Goal: Transaction & Acquisition: Book appointment/travel/reservation

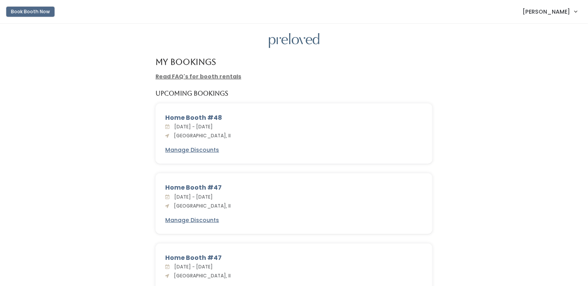
click at [45, 12] on button "Book Booth Now" at bounding box center [30, 12] width 48 height 10
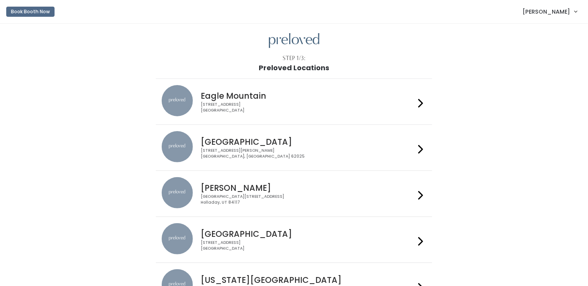
click at [237, 144] on h4 "Edwardsville" at bounding box center [308, 141] width 214 height 9
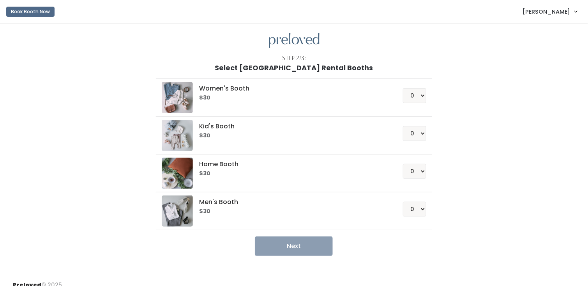
click at [312, 133] on h6 "$30" at bounding box center [291, 135] width 185 height 6
click at [422, 134] on select "0 1 2 3 4" at bounding box center [414, 133] width 23 height 15
select select "1"
click at [403, 126] on select "0 1 2 3 4" at bounding box center [414, 133] width 23 height 15
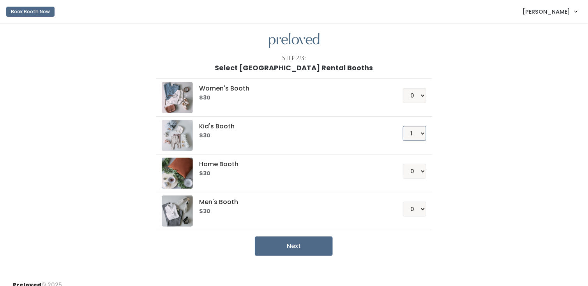
scroll to position [8, 0]
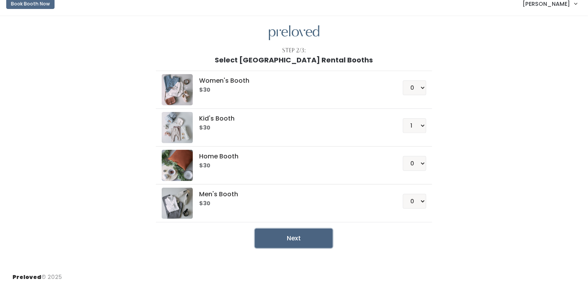
click at [292, 240] on button "Next" at bounding box center [294, 237] width 78 height 19
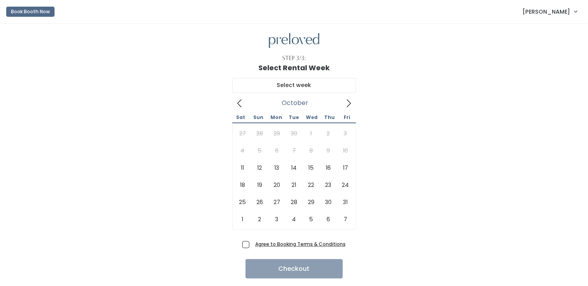
click at [349, 102] on icon at bounding box center [348, 103] width 9 height 9
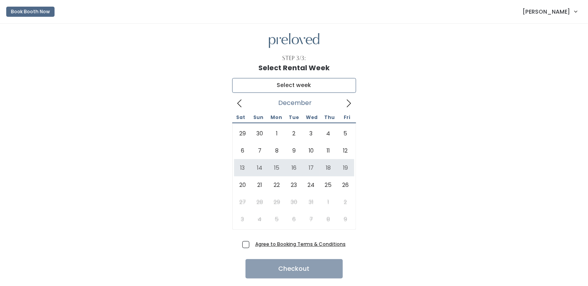
type input "December 13 to December 19"
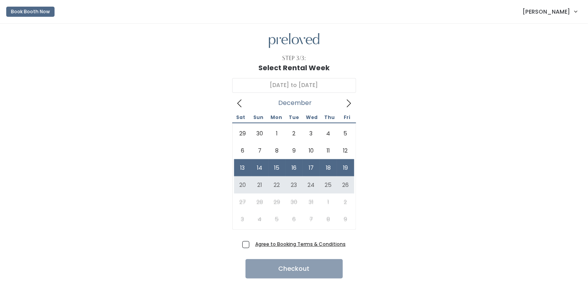
click at [252, 244] on span "Agree to Booking Terms & Conditions" at bounding box center [299, 244] width 94 height 8
click at [252, 244] on input "Agree to Booking Terms & Conditions" at bounding box center [254, 242] width 5 height 5
checkbox input "true"
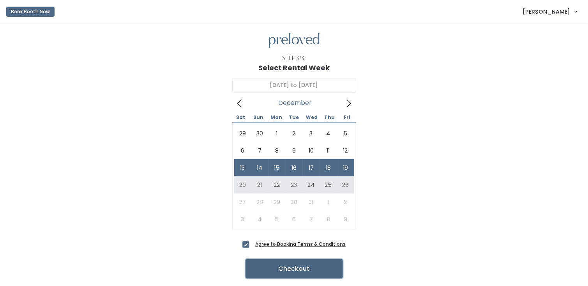
click at [293, 270] on button "Checkout" at bounding box center [293, 268] width 97 height 19
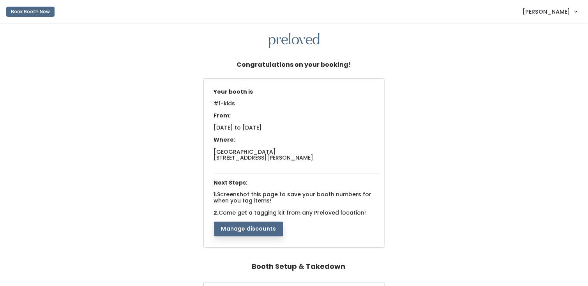
click at [545, 12] on span "[PERSON_NAME]" at bounding box center [547, 11] width 48 height 9
click at [542, 31] on link "My bookings" at bounding box center [550, 31] width 70 height 14
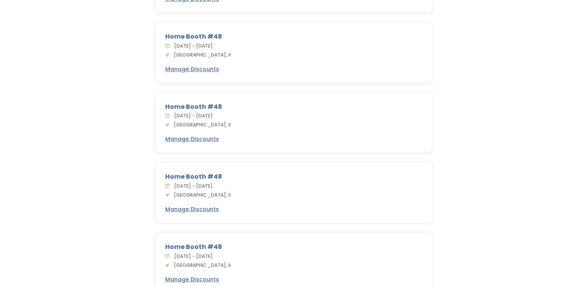
scroll to position [818, 0]
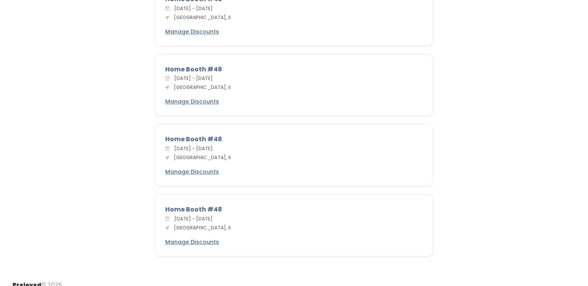
click at [236, 205] on div "Home Booth #48" at bounding box center [294, 209] width 258 height 9
click at [200, 238] on u "Manage Discounts" at bounding box center [192, 242] width 54 height 8
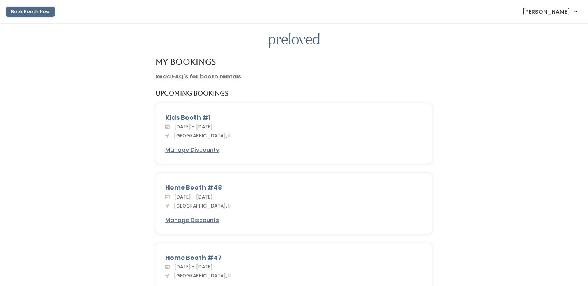
click at [35, 12] on button "Book Booth Now" at bounding box center [30, 12] width 48 height 10
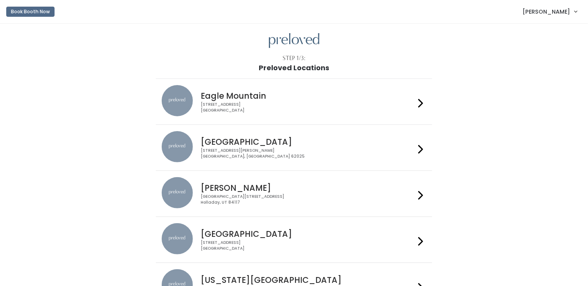
click at [231, 140] on h4 "[GEOGRAPHIC_DATA]" at bounding box center [308, 141] width 214 height 9
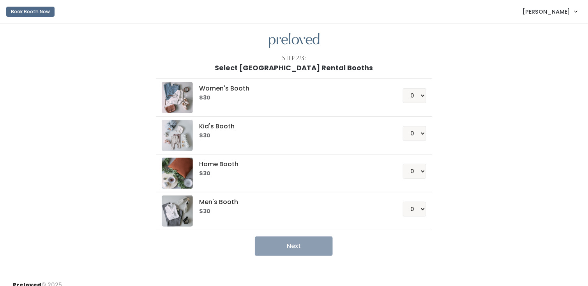
click at [224, 165] on h5 "Home Booth" at bounding box center [291, 164] width 185 height 7
click at [421, 170] on select "0 1 2 3 4" at bounding box center [414, 171] width 23 height 15
select select "1"
click at [403, 164] on select "0 1 2 3 4" at bounding box center [414, 171] width 23 height 15
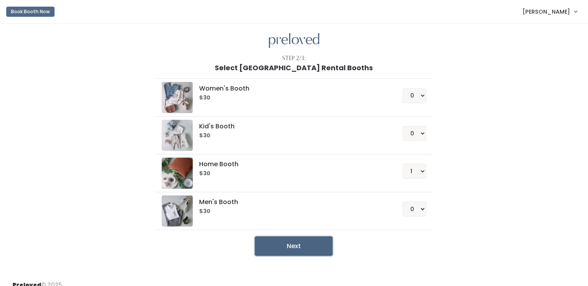
click at [313, 245] on button "Next" at bounding box center [294, 245] width 78 height 19
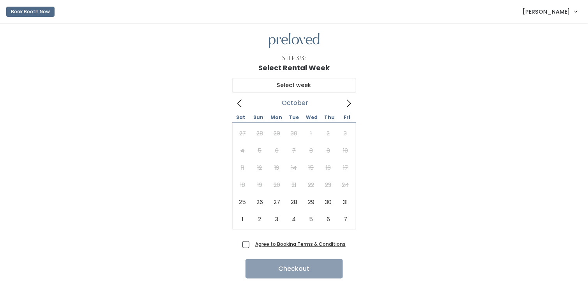
click at [348, 101] on icon at bounding box center [349, 103] width 4 height 8
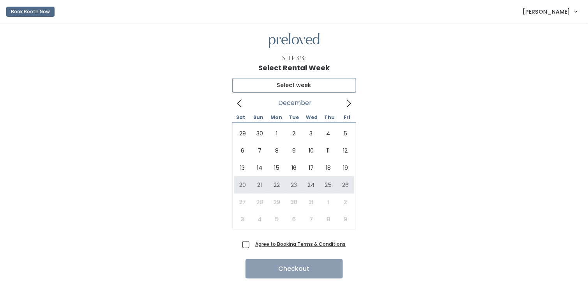
type input "December 20 to December 26"
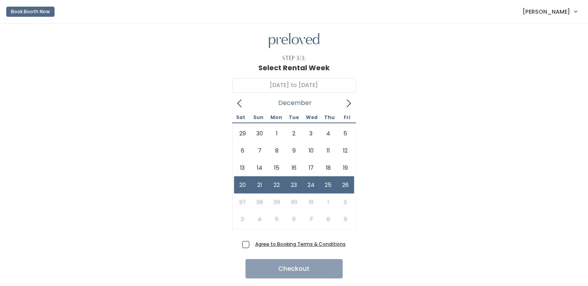
drag, startPoint x: 245, startPoint y: 245, endPoint x: 261, endPoint y: 258, distance: 19.9
click at [252, 247] on span "Agree to Booking Terms & Conditions" at bounding box center [299, 244] width 94 height 8
click at [252, 245] on input "Agree to Booking Terms & Conditions" at bounding box center [254, 242] width 5 height 5
checkbox input "true"
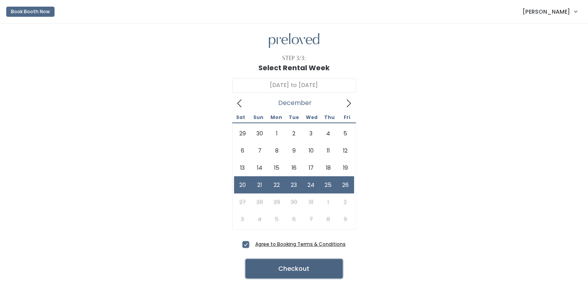
click at [289, 268] on button "Checkout" at bounding box center [293, 268] width 97 height 19
